Goal: Use online tool/utility: Use online tool/utility

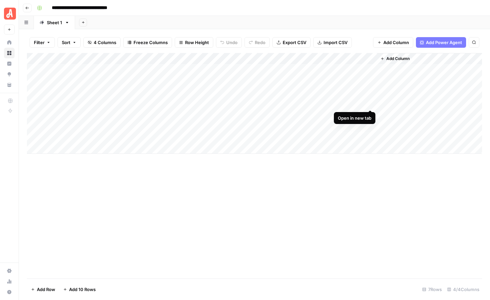
click at [370, 103] on div "Add Column" at bounding box center [254, 103] width 455 height 101
click at [185, 103] on div "Add Column" at bounding box center [254, 103] width 455 height 101
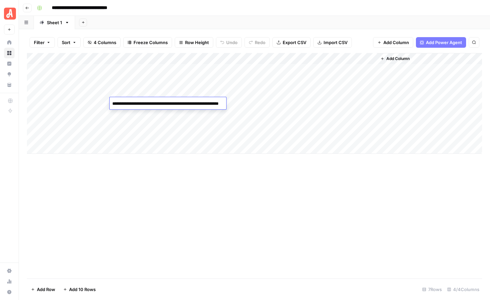
click at [185, 103] on textarea "**********" at bounding box center [176, 107] width 133 height 16
click at [172, 219] on div "Add Column" at bounding box center [254, 166] width 455 height 226
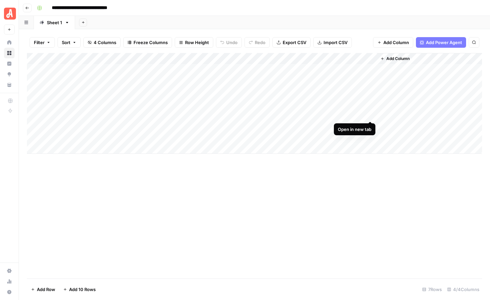
click at [370, 114] on div "Add Column" at bounding box center [254, 103] width 455 height 101
click at [192, 116] on div "Add Column" at bounding box center [254, 103] width 455 height 101
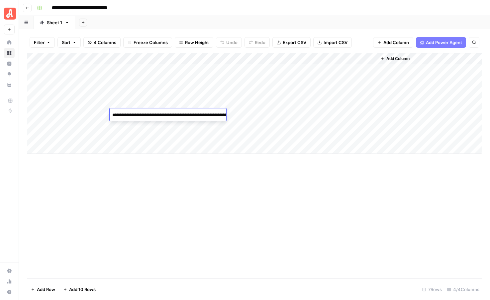
click at [183, 200] on div "Add Column" at bounding box center [254, 166] width 455 height 226
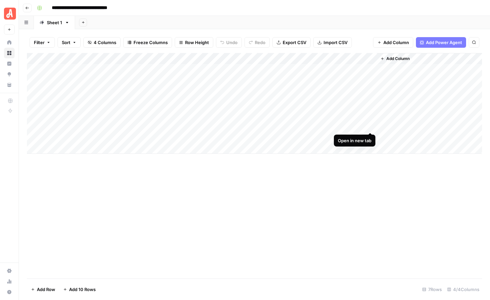
click at [370, 126] on div "Add Column" at bounding box center [254, 103] width 455 height 101
click at [193, 125] on div "Add Column" at bounding box center [254, 103] width 455 height 101
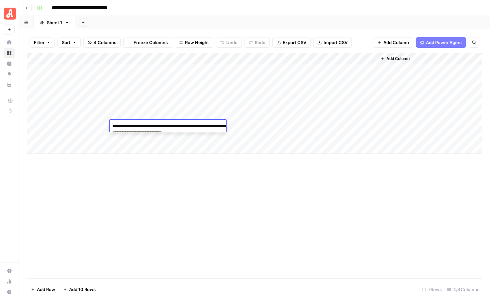
click at [246, 198] on div "Add Column" at bounding box center [254, 166] width 455 height 226
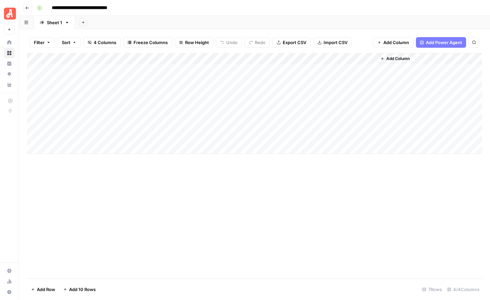
click at [371, 136] on div "Add Column" at bounding box center [254, 103] width 455 height 101
click at [345, 217] on div "Add Column" at bounding box center [254, 166] width 455 height 226
click at [370, 115] on div "Add Column" at bounding box center [254, 103] width 455 height 101
click at [369, 103] on div "Add Column" at bounding box center [254, 103] width 455 height 101
click at [370, 115] on div "Add Column" at bounding box center [254, 103] width 455 height 101
